Goal: Task Accomplishment & Management: Complete application form

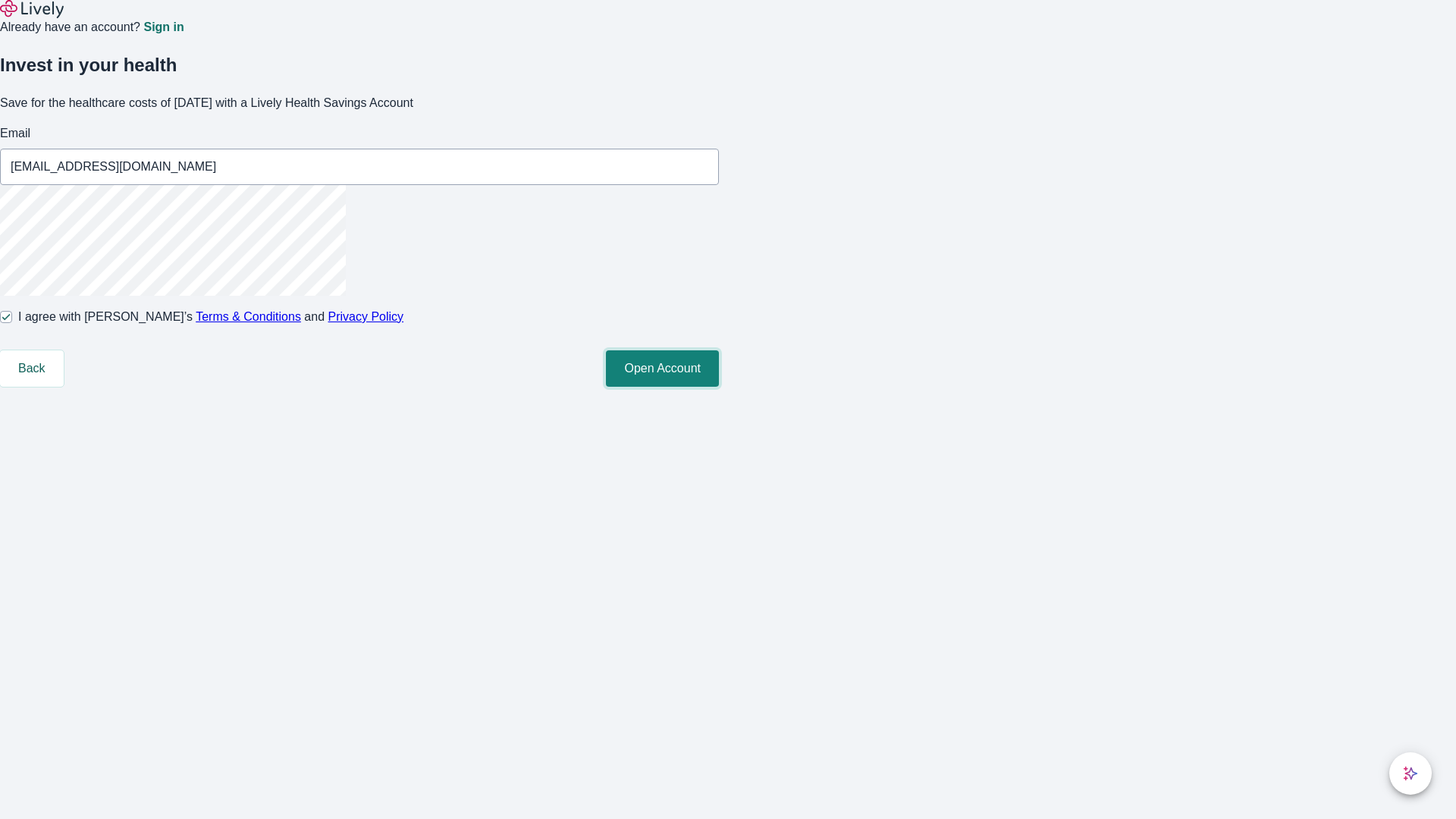
click at [719, 387] on button "Open Account" at bounding box center [663, 368] width 113 height 36
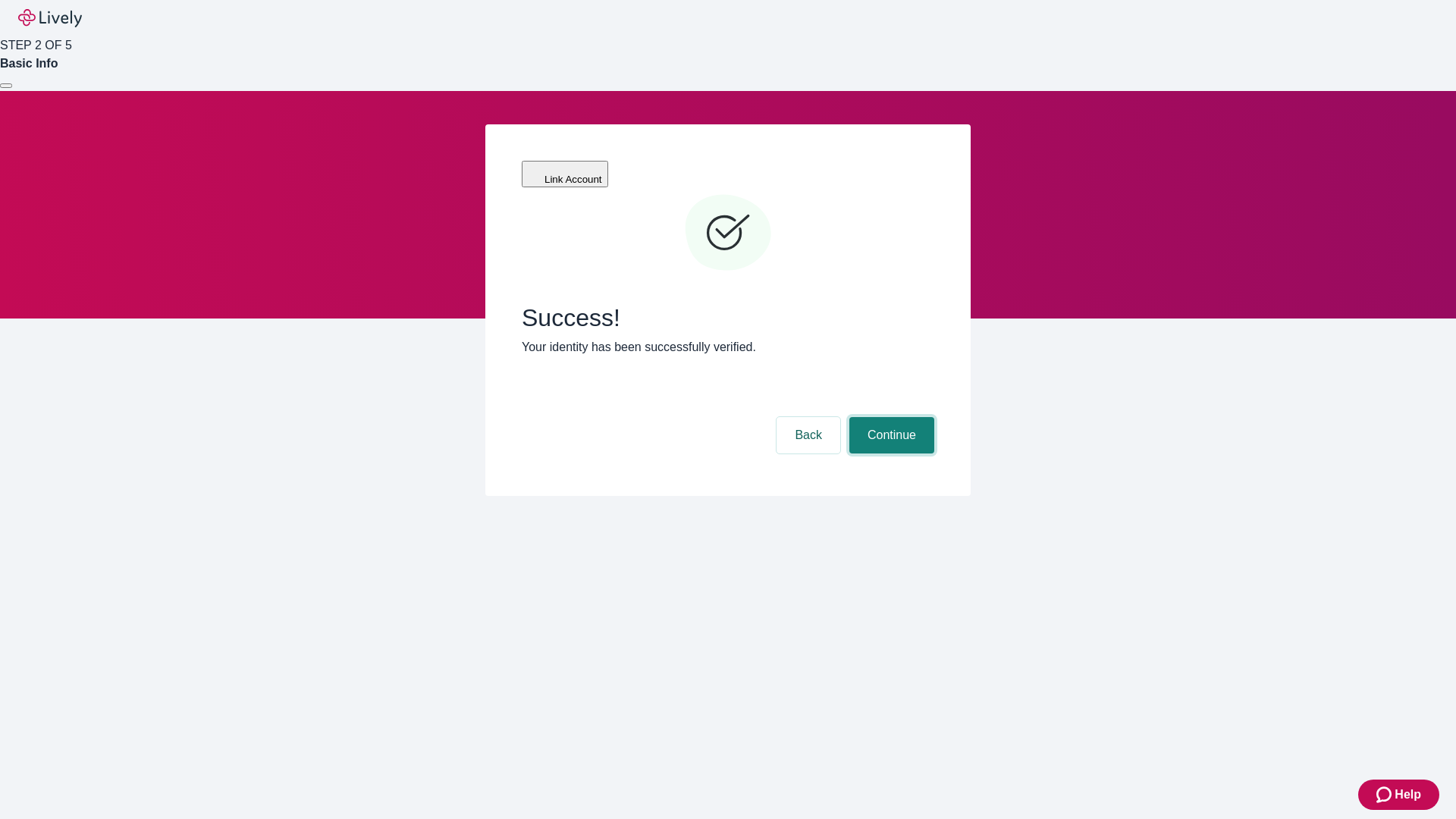
click at [889, 417] on button "Continue" at bounding box center [891, 434] width 85 height 36
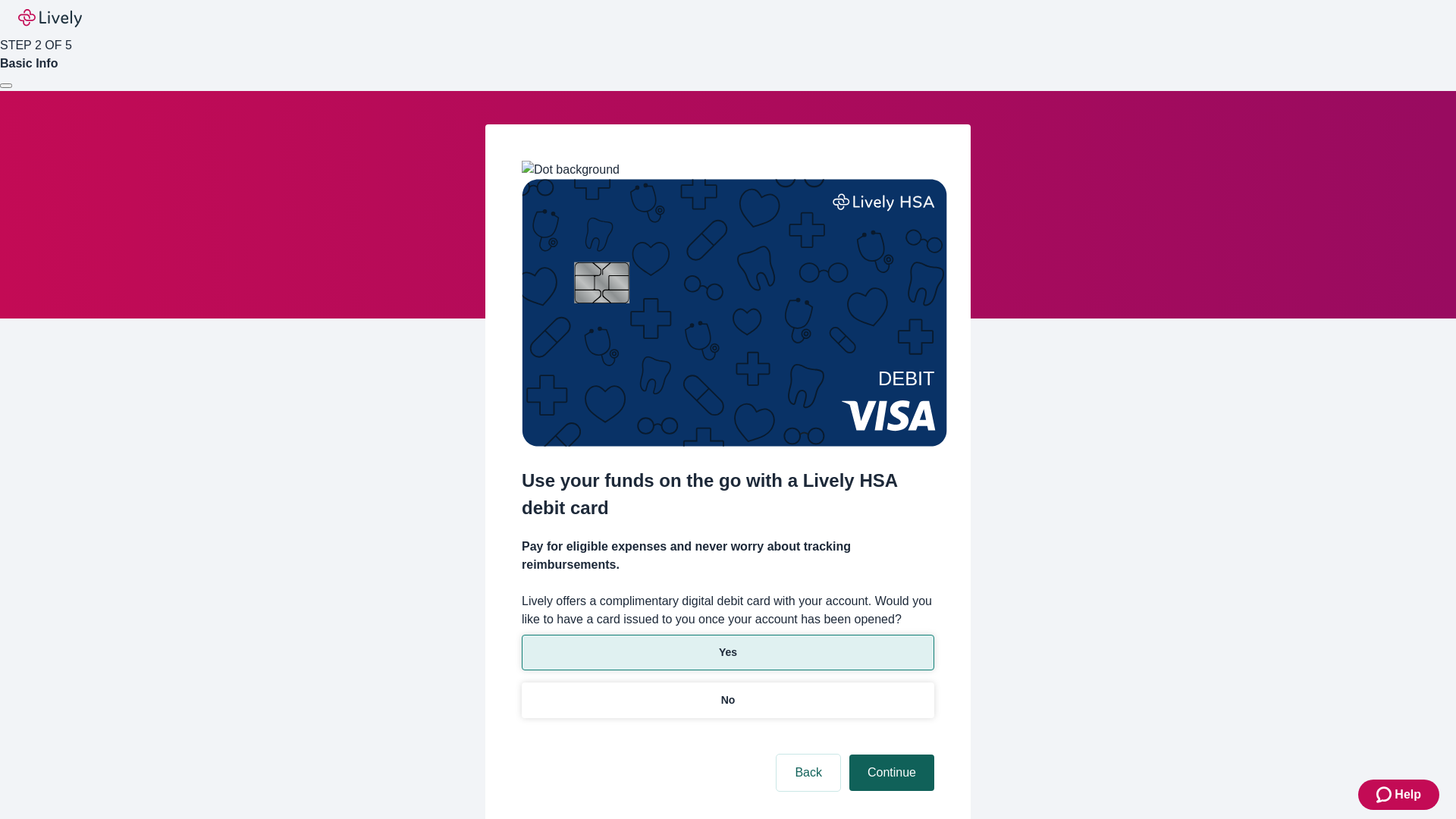
click at [727, 644] on p "Yes" at bounding box center [728, 652] width 19 height 16
click at [889, 755] on button "Continue" at bounding box center [891, 772] width 85 height 36
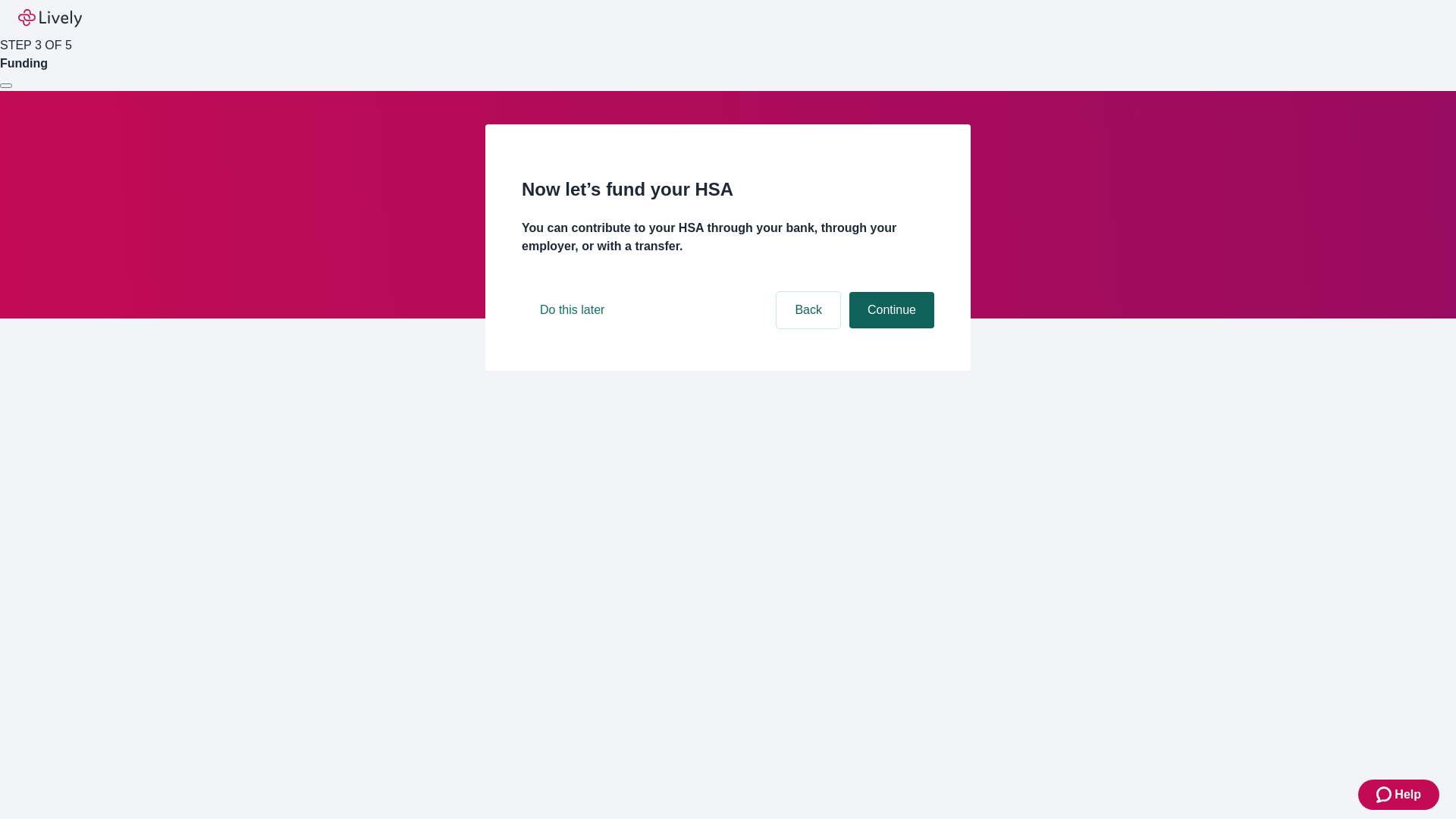
click at [889, 328] on button "Continue" at bounding box center [891, 309] width 85 height 36
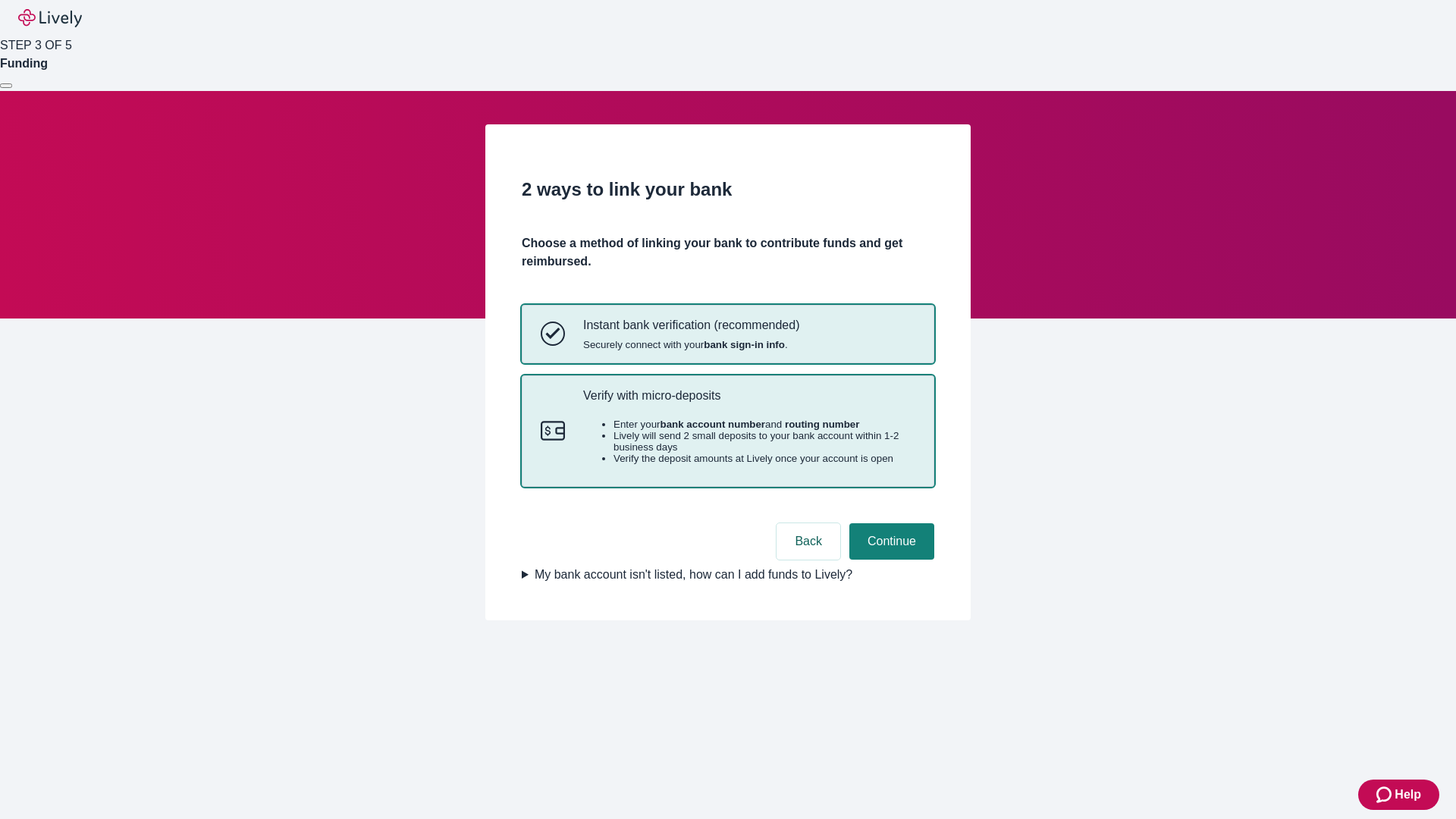
click at [748, 403] on p "Verify with micro-deposits" at bounding box center [748, 395] width 332 height 15
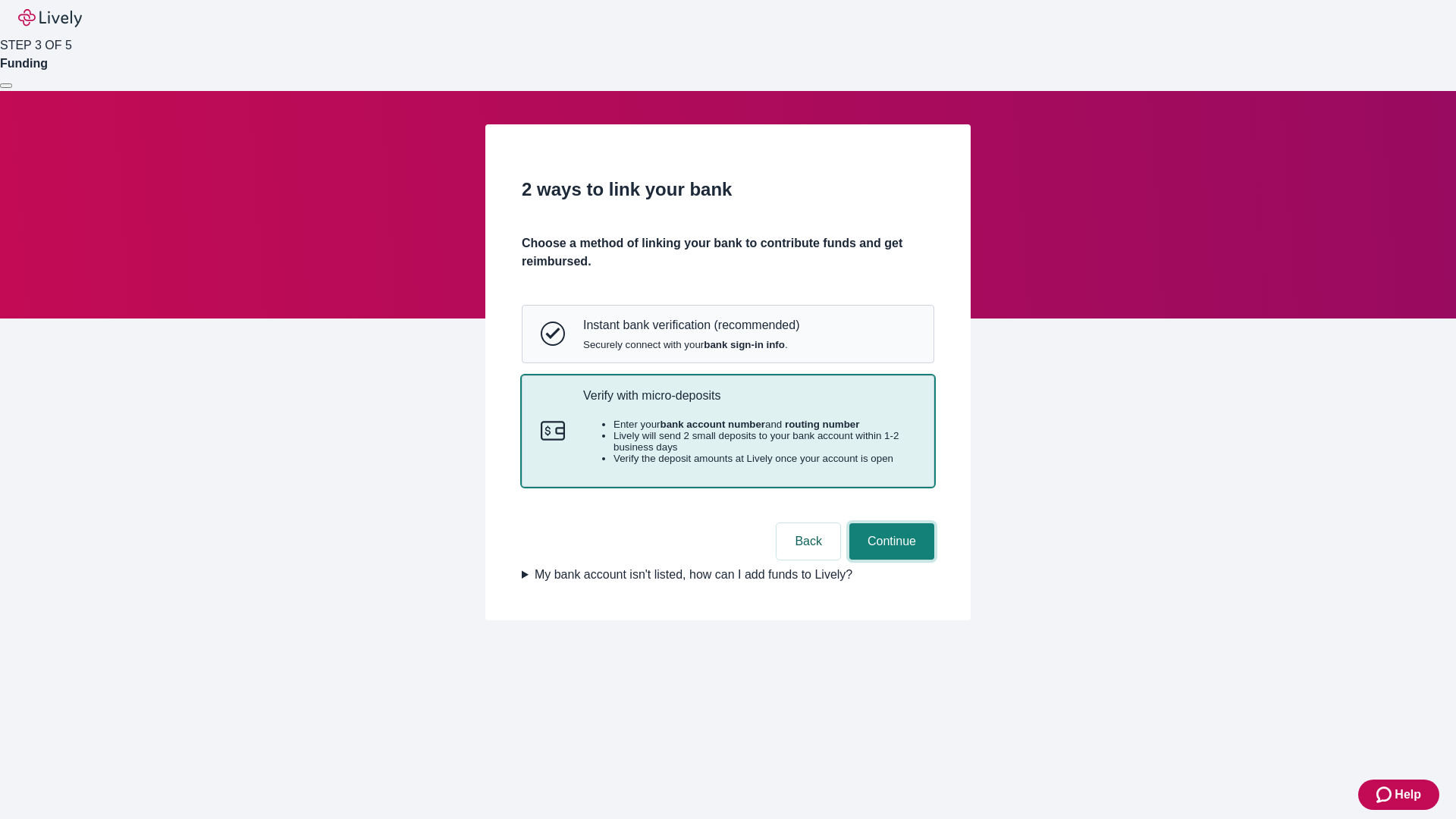
click at [889, 559] on button "Continue" at bounding box center [891, 541] width 85 height 36
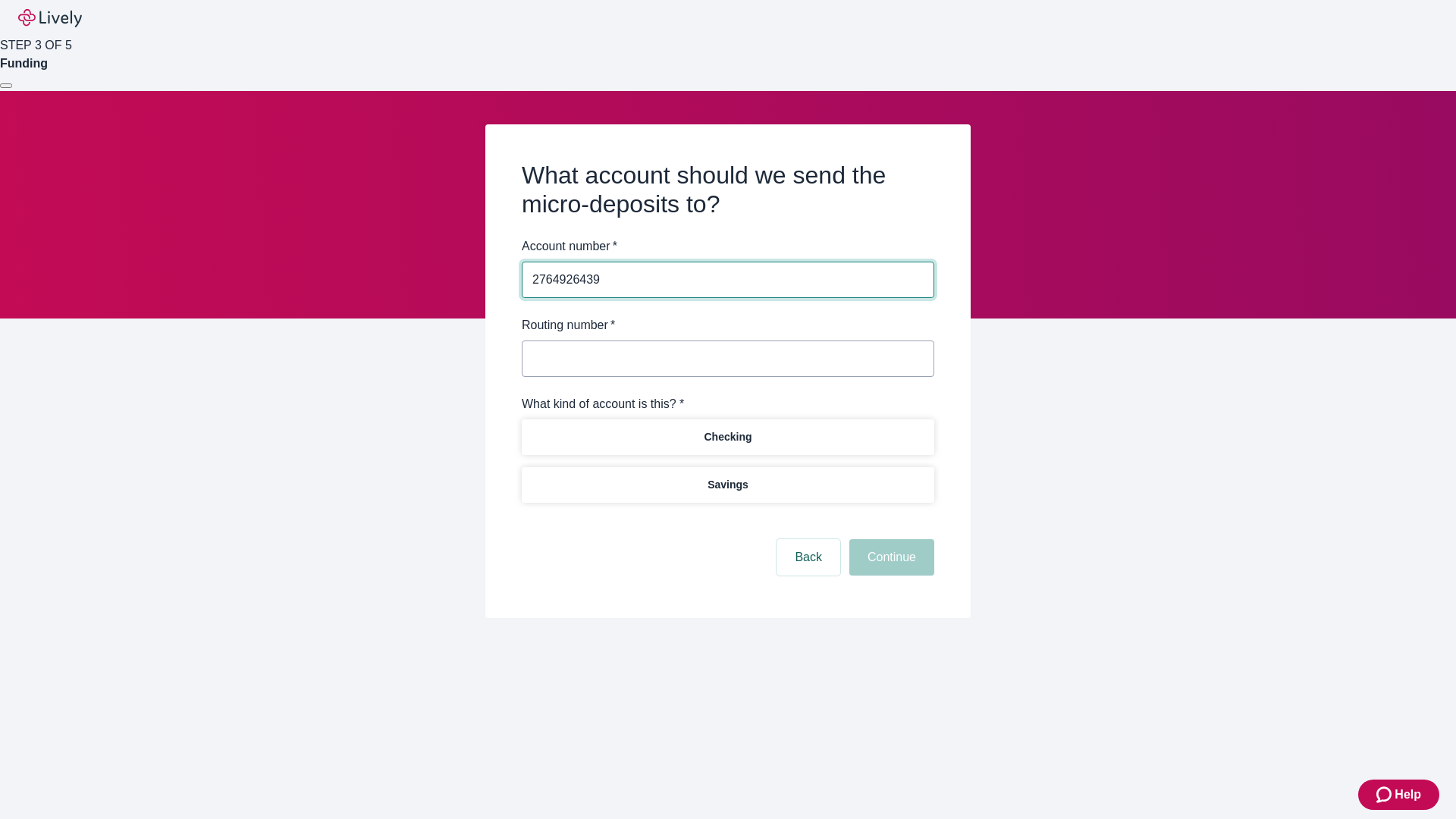
type input "2764926439"
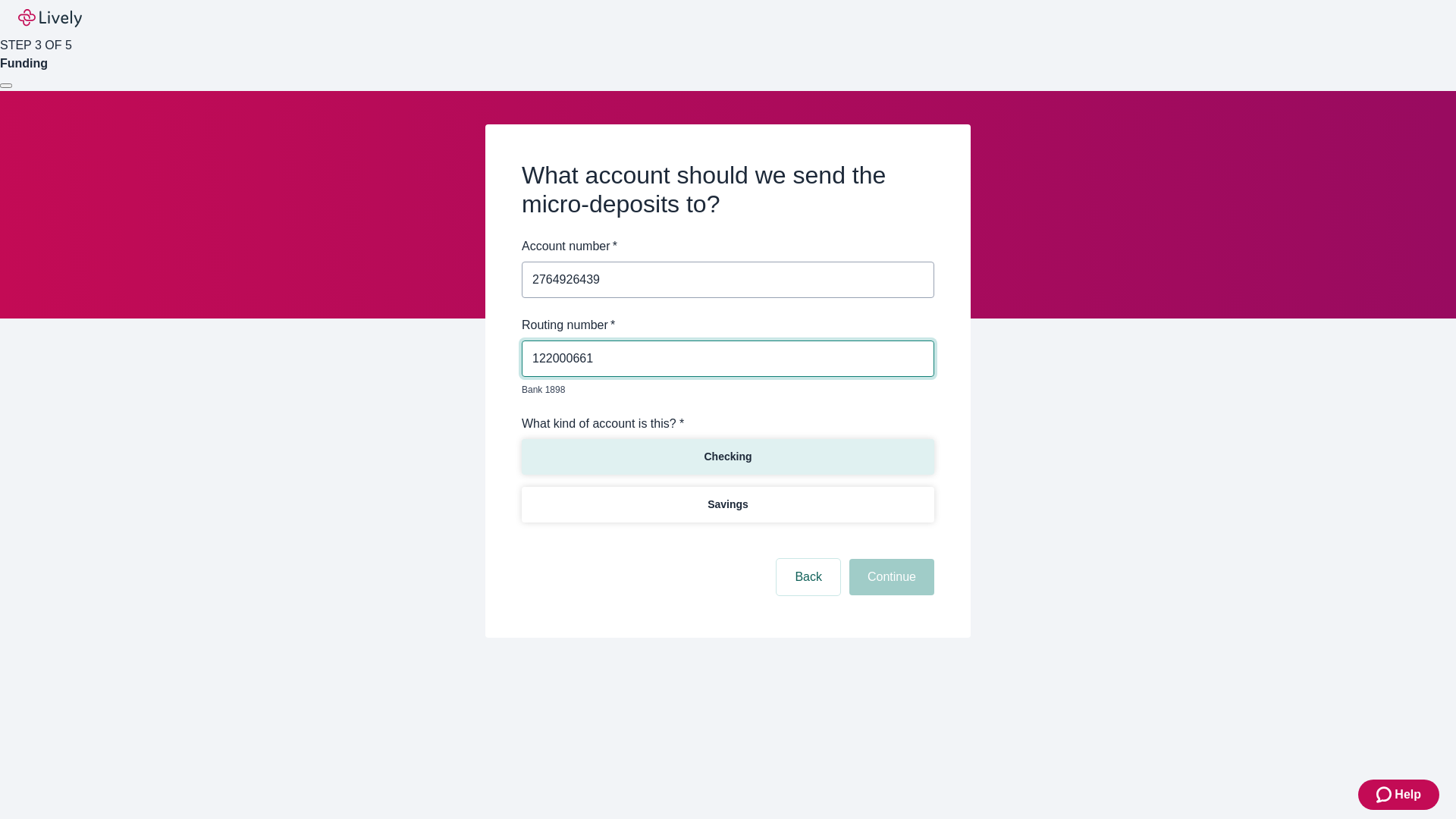
type input "122000661"
click at [727, 449] on p "Checking" at bounding box center [727, 457] width 48 height 16
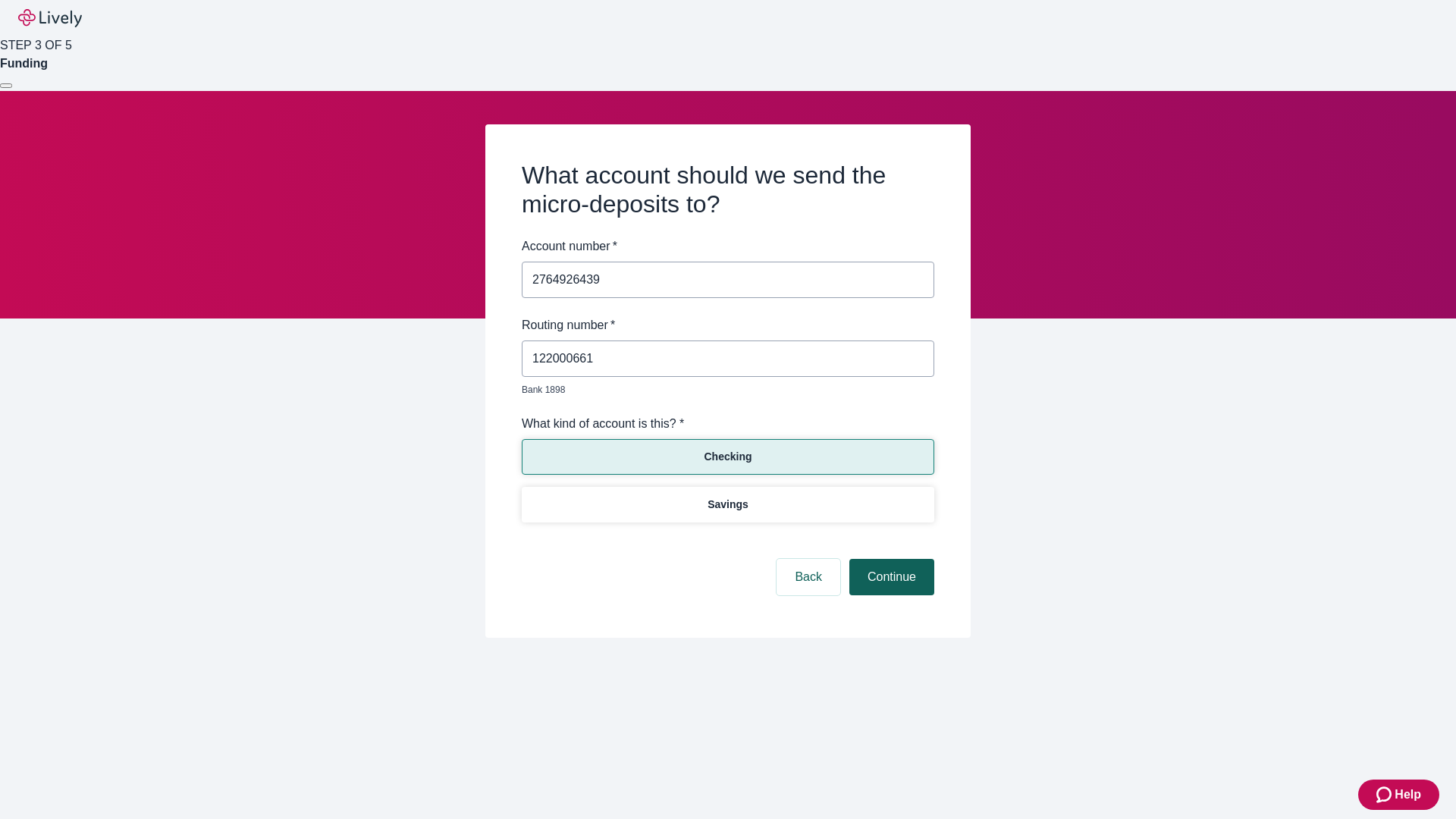
click at [889, 559] on button "Continue" at bounding box center [891, 577] width 85 height 36
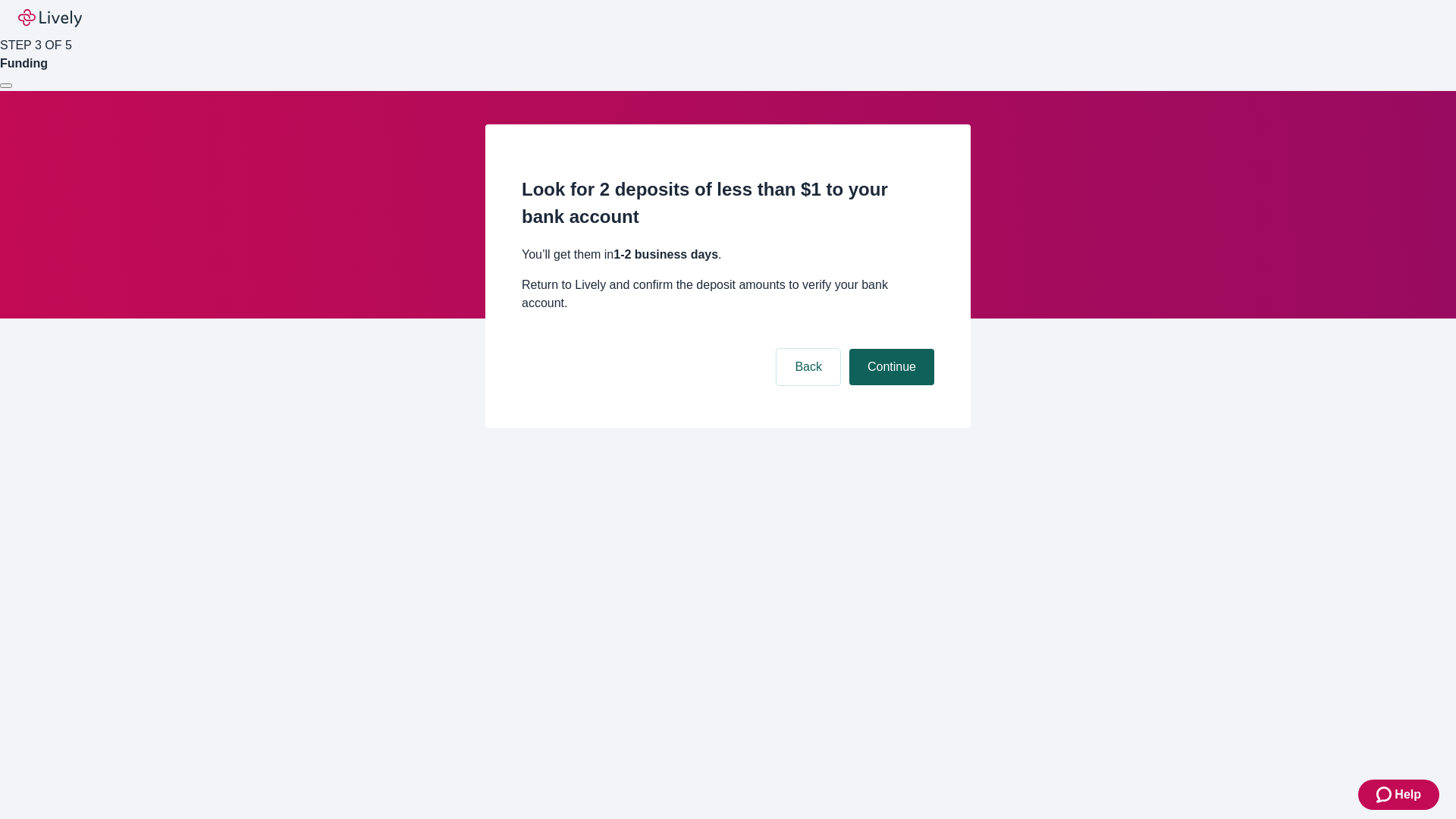
click at [889, 348] on button "Continue" at bounding box center [891, 366] width 85 height 36
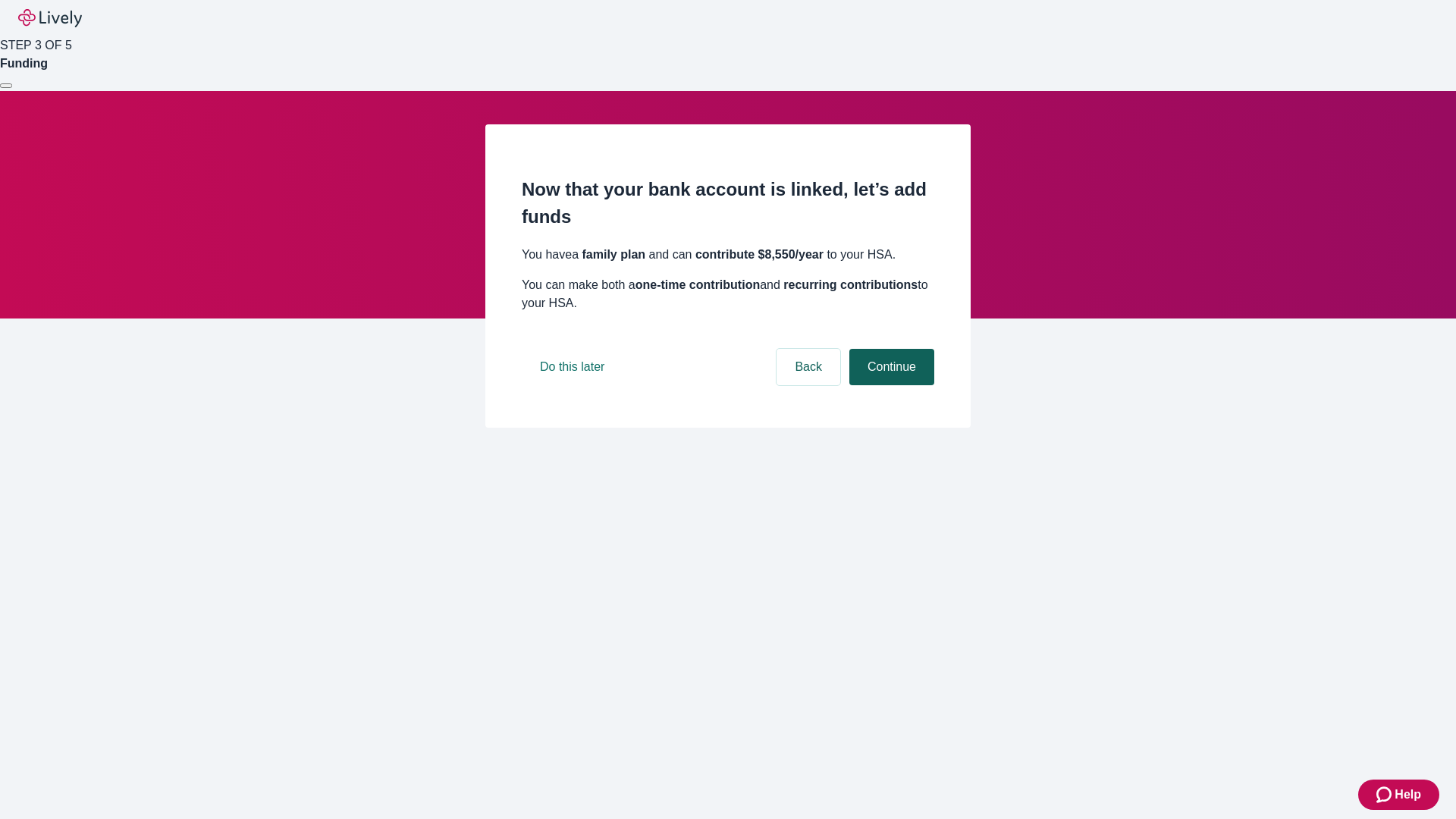
click at [889, 386] on button "Continue" at bounding box center [891, 366] width 85 height 36
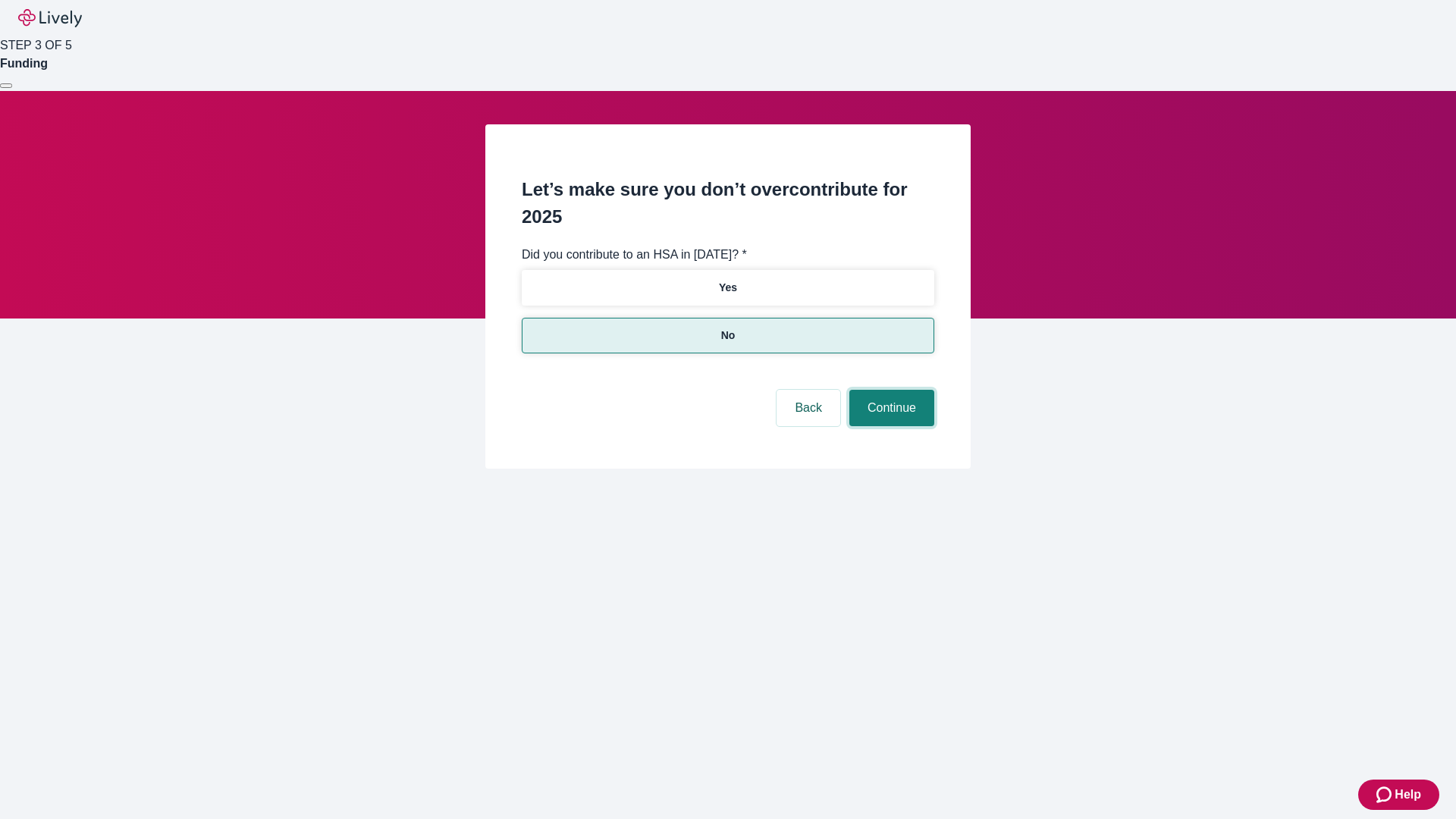
click at [889, 389] on button "Continue" at bounding box center [891, 407] width 85 height 36
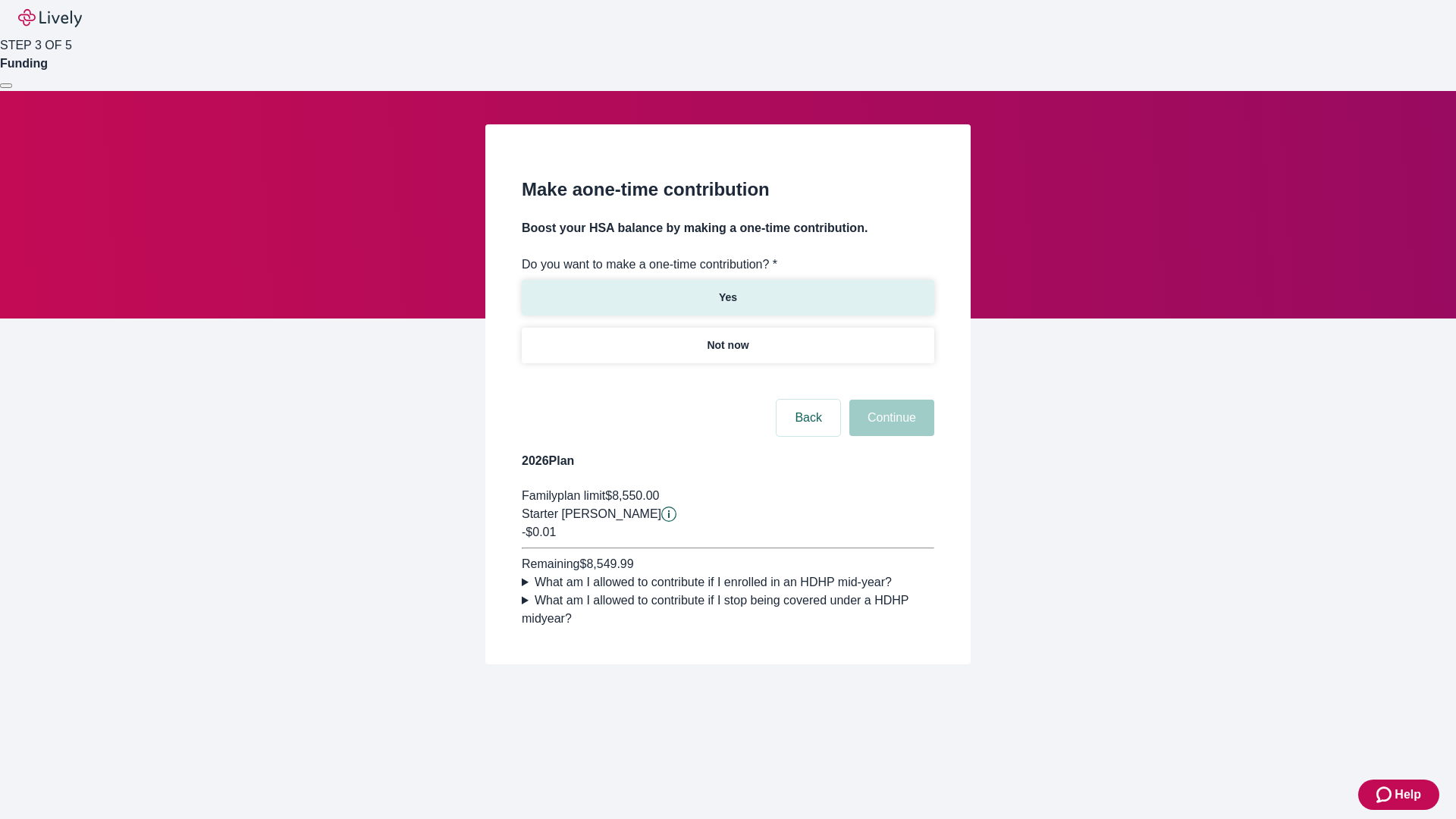
click at [727, 290] on p "Yes" at bounding box center [728, 298] width 19 height 16
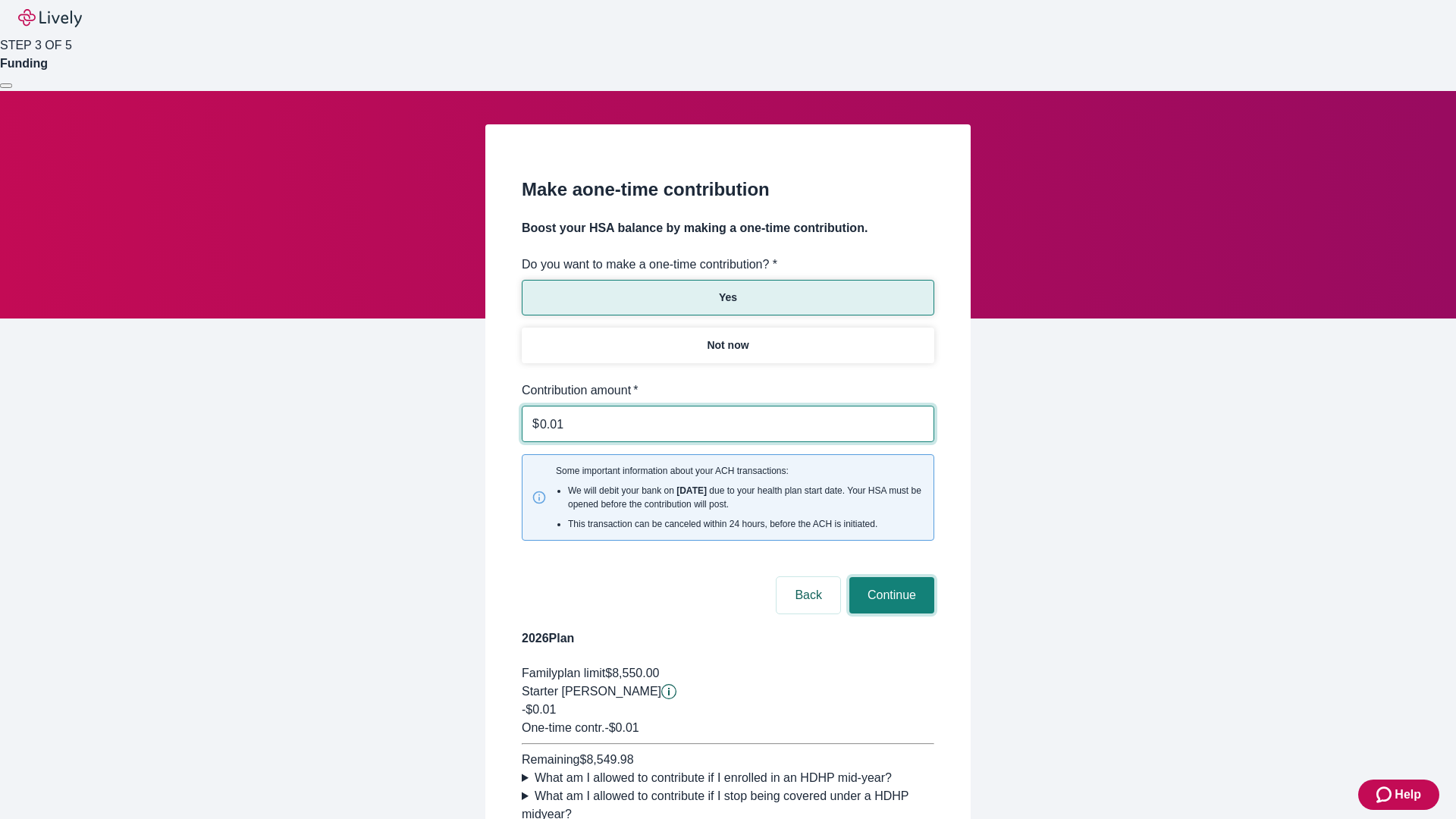
click at [889, 577] on button "Continue" at bounding box center [891, 594] width 85 height 36
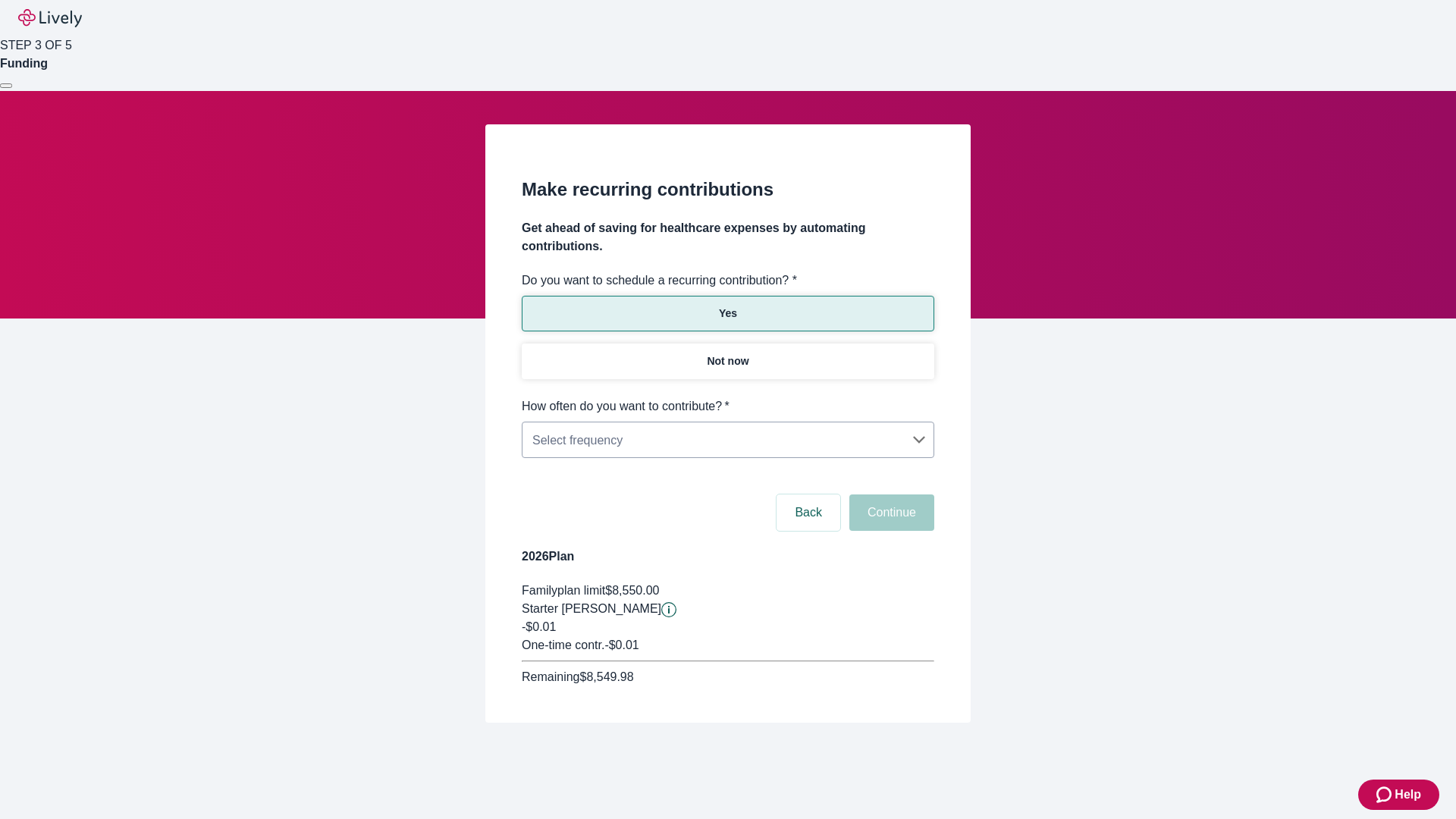
click at [727, 397] on body "Help STEP 3 OF 5 Funding Make recurring contributions Get ahead of saving for h…" at bounding box center [728, 397] width 1456 height 796
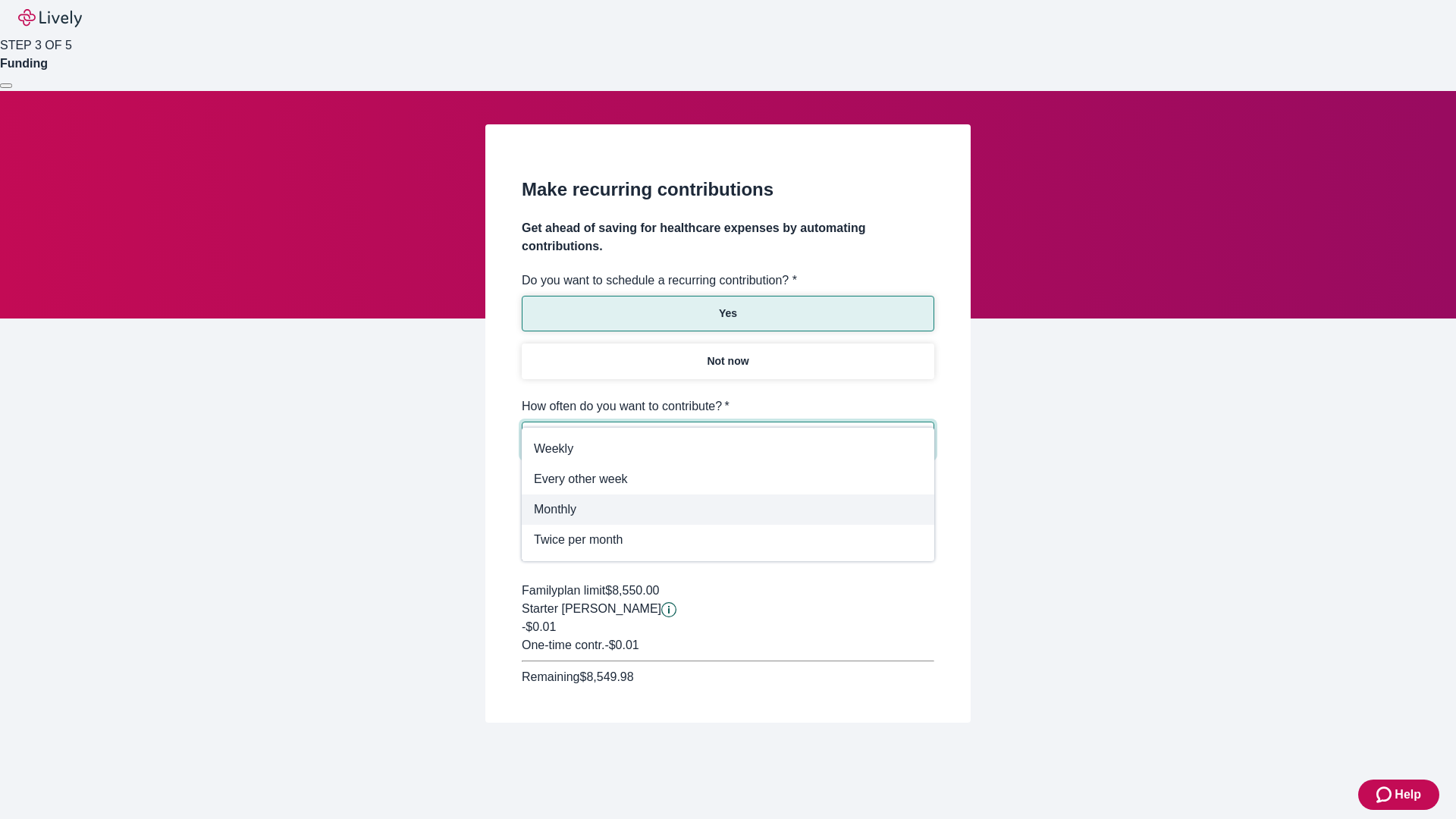
click at [728, 510] on span "Monthly" at bounding box center [728, 510] width 388 height 19
type input "Monthly"
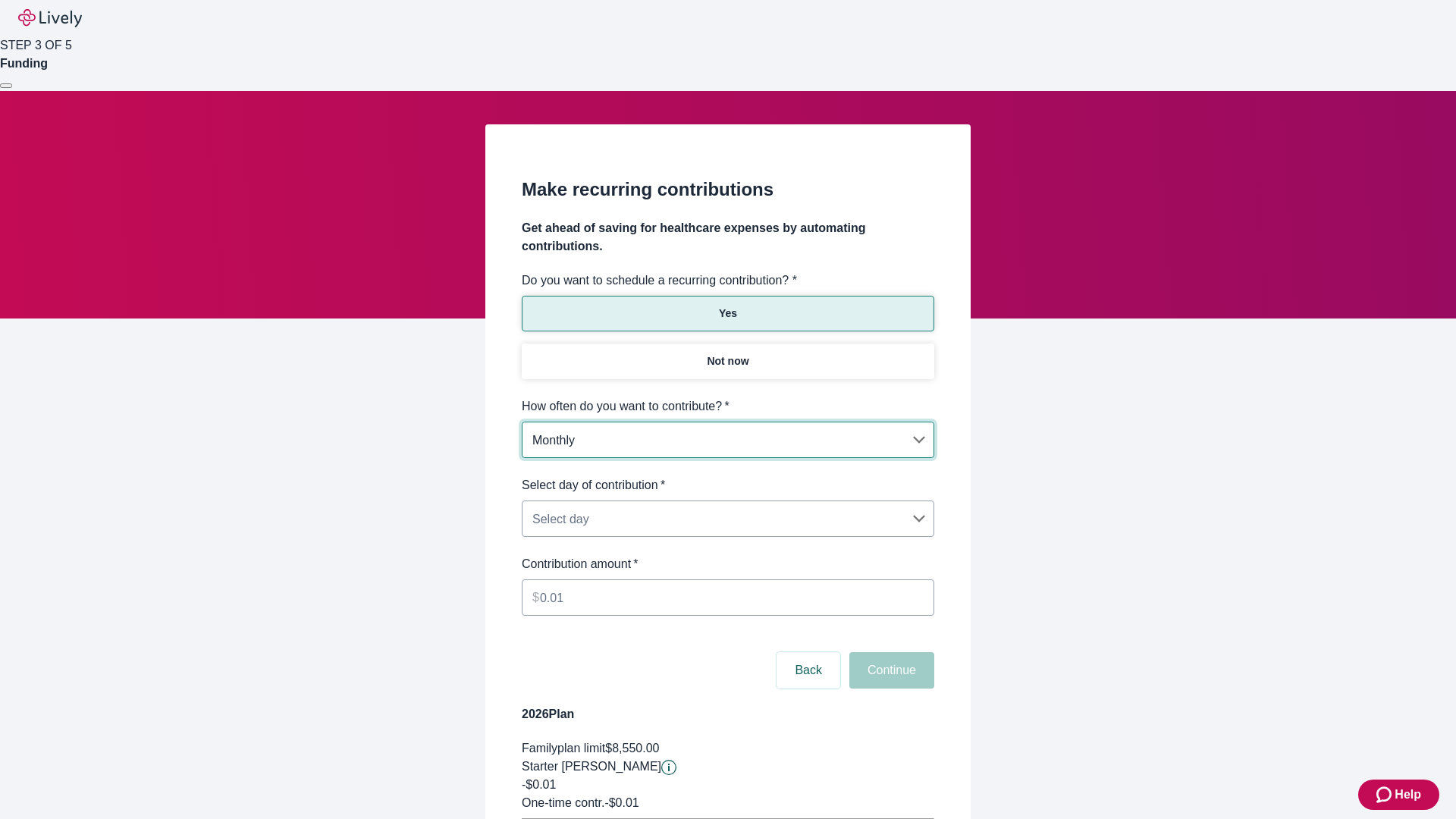
click at [727, 476] on body "Help STEP 3 OF 5 Funding Make recurring contributions Get ahead of saving for h…" at bounding box center [728, 476] width 1456 height 954
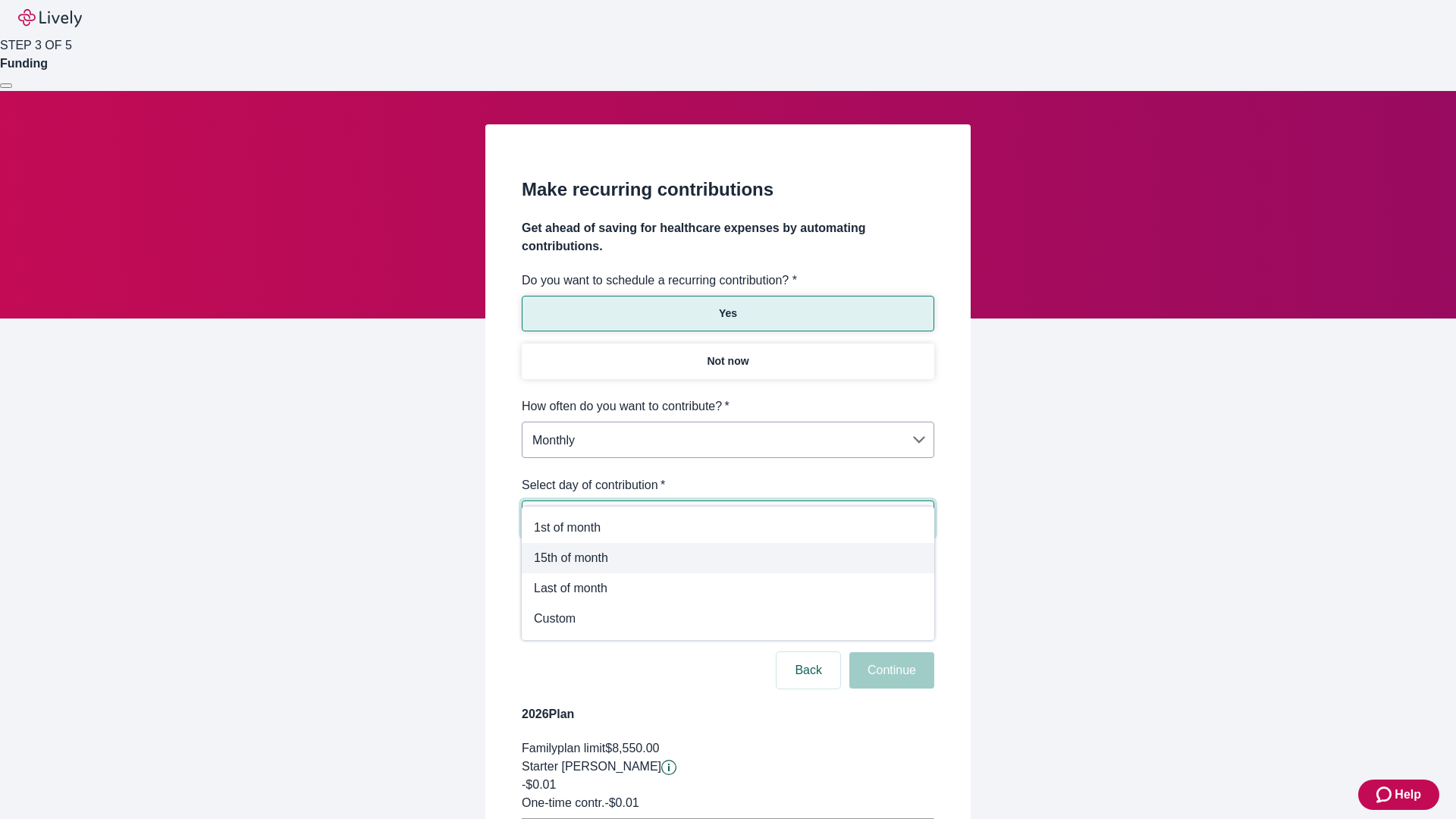
click at [728, 558] on span "15th of month" at bounding box center [728, 558] width 388 height 19
type input "Monthly15th"
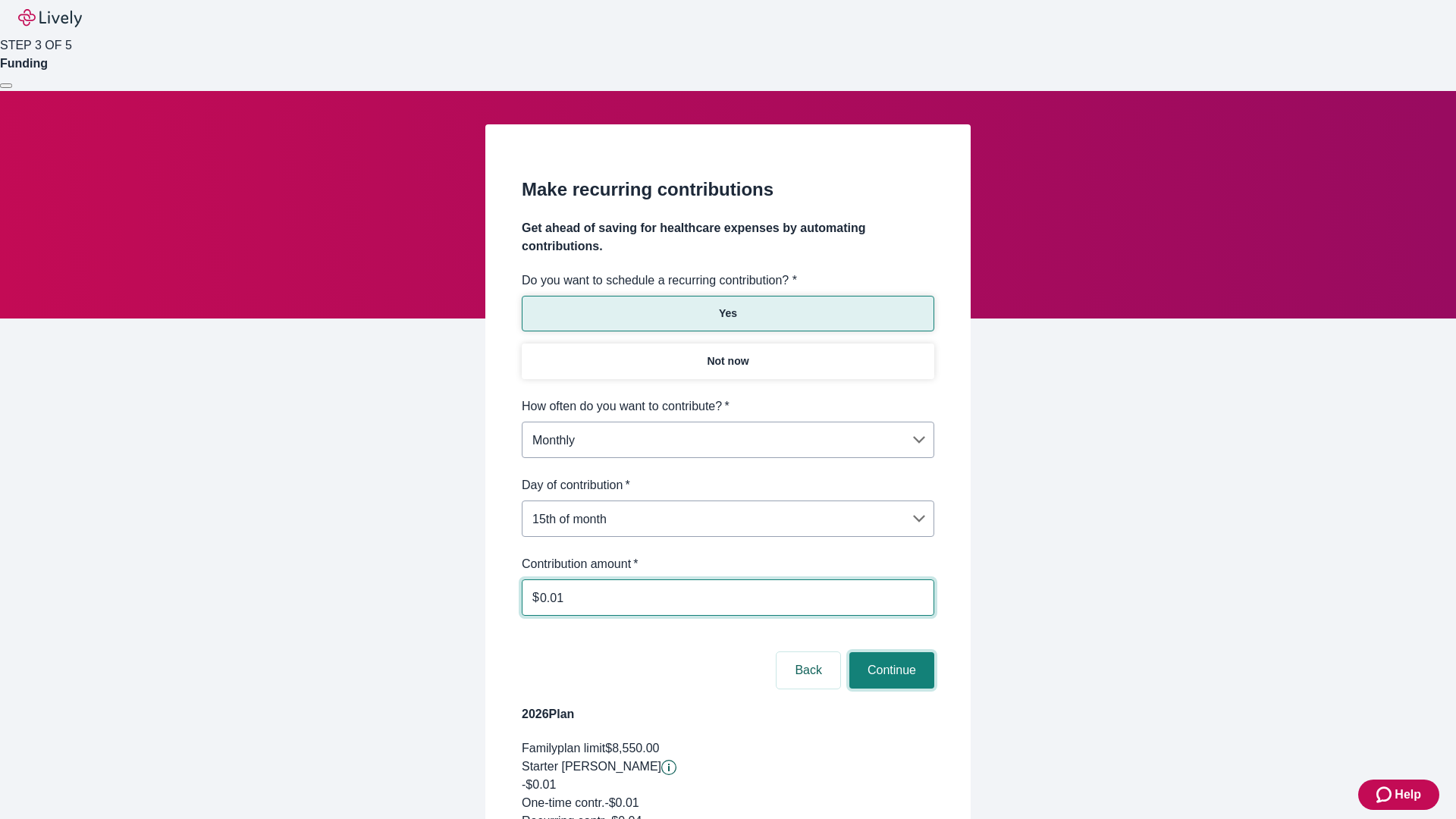
click at [889, 652] on button "Continue" at bounding box center [891, 670] width 85 height 36
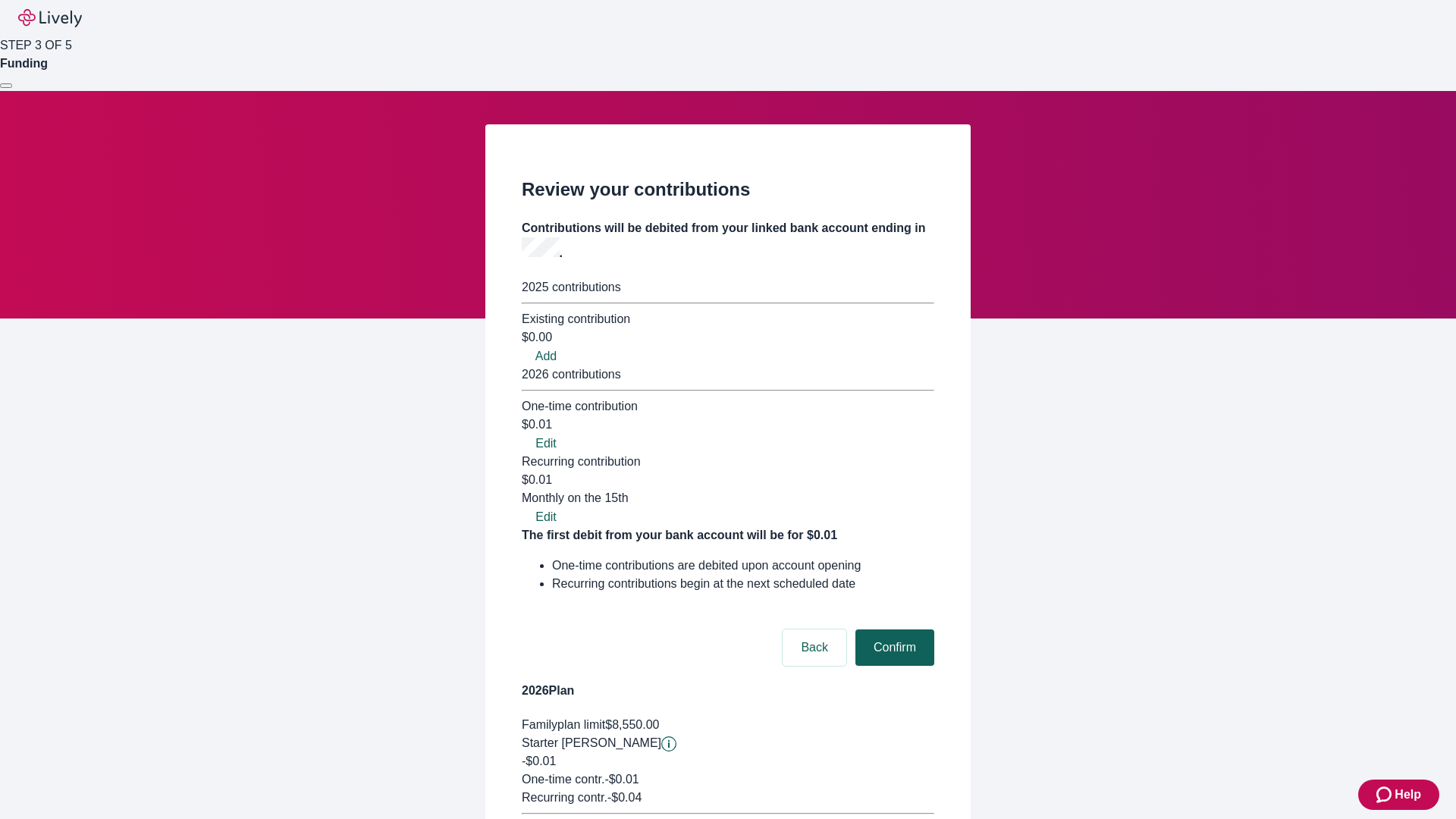
click at [892, 630] on button "Confirm" at bounding box center [894, 647] width 79 height 36
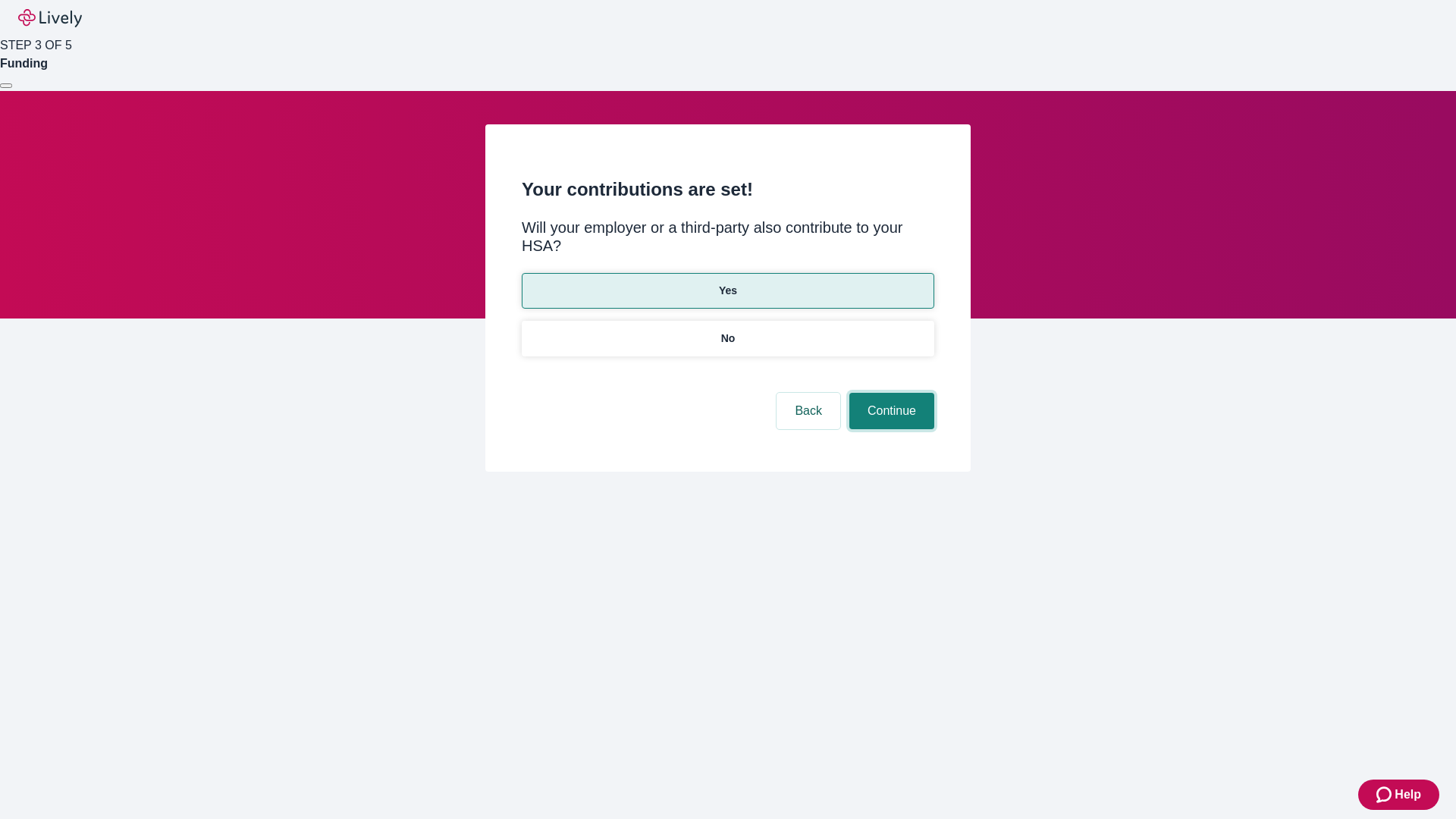
click at [889, 392] on button "Continue" at bounding box center [891, 410] width 85 height 36
